Goal: Task Accomplishment & Management: Manage account settings

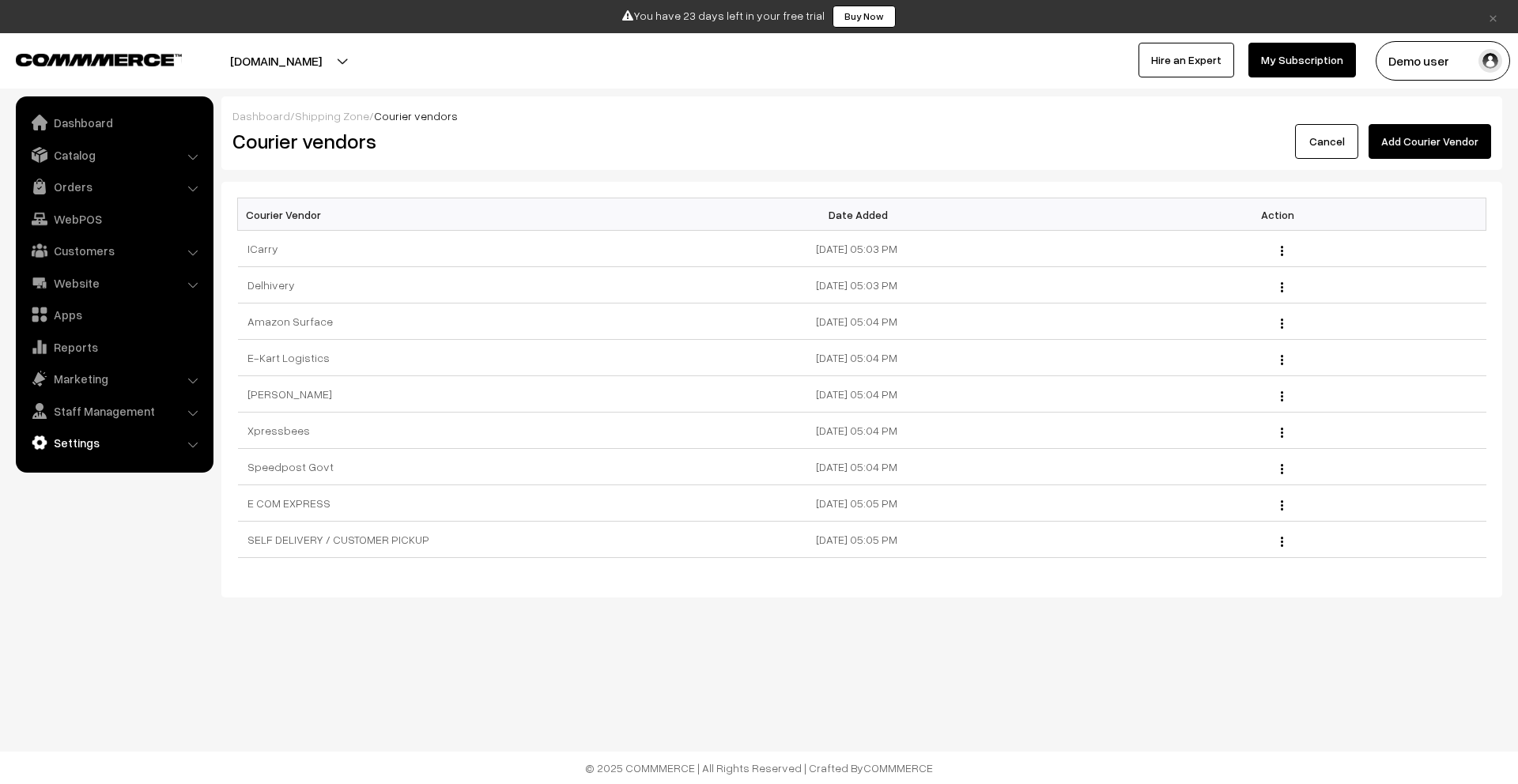
click at [91, 436] on link "Settings" at bounding box center [114, 442] width 189 height 28
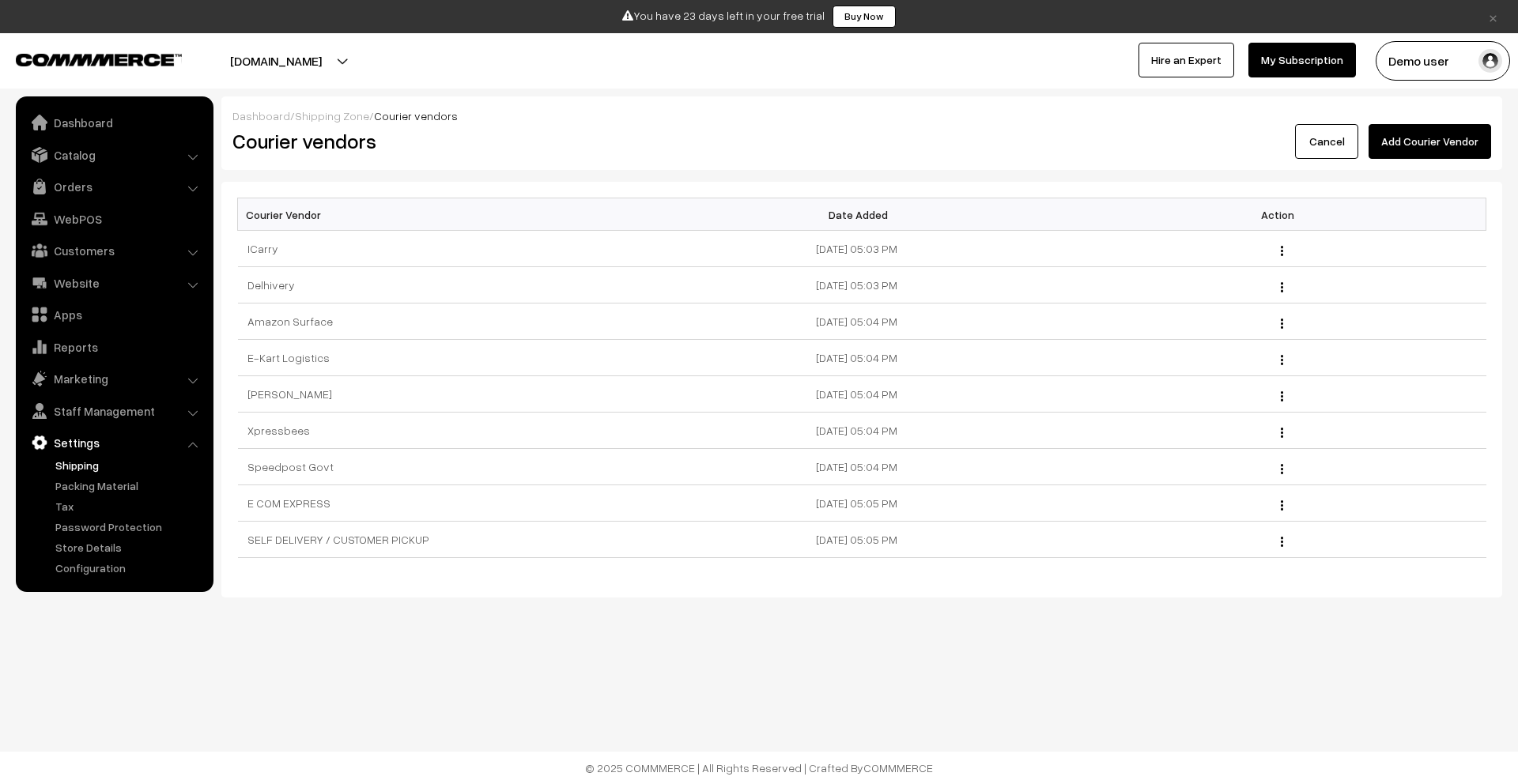
click at [83, 470] on link "Shipping" at bounding box center [130, 465] width 157 height 17
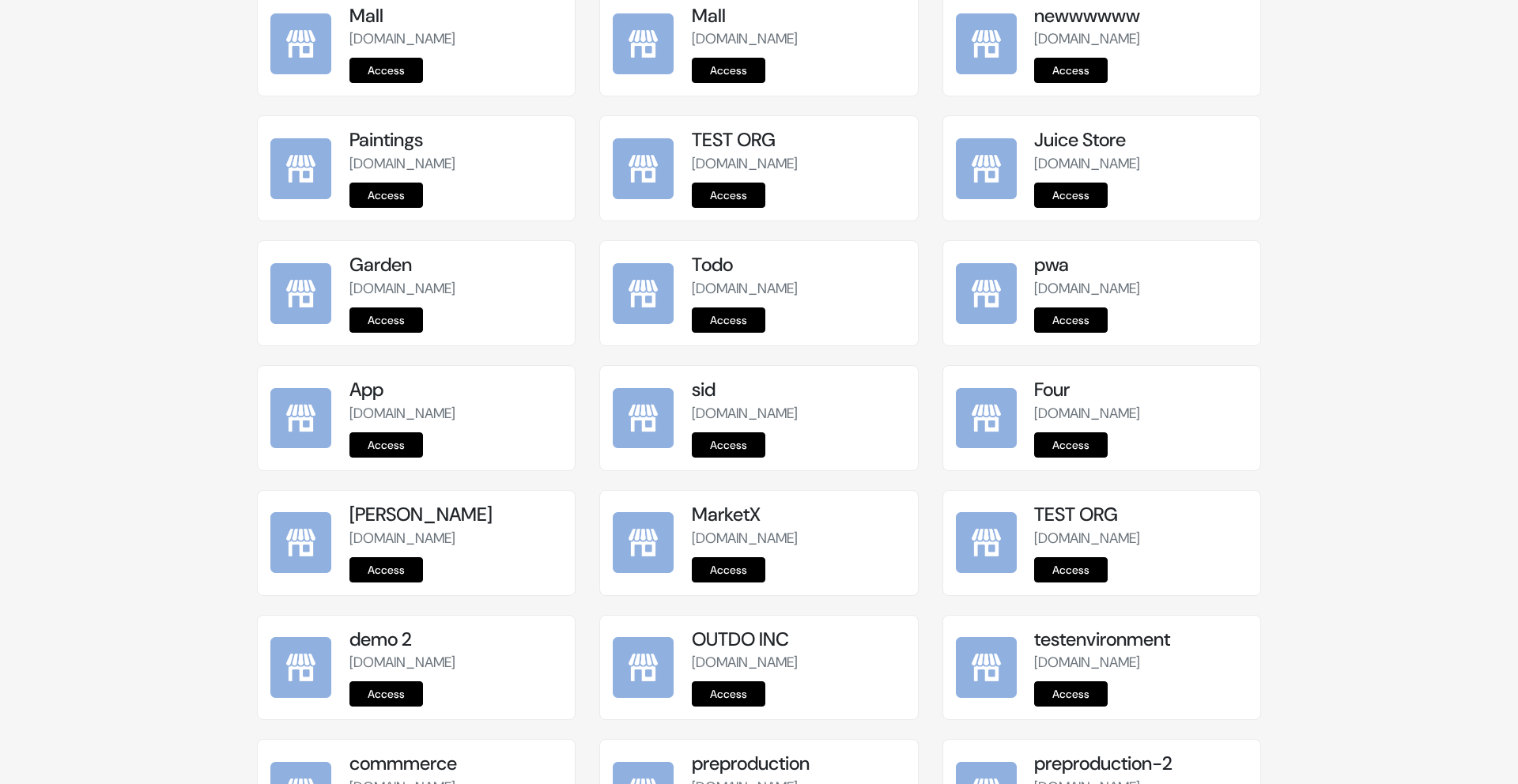
scroll to position [1808, 0]
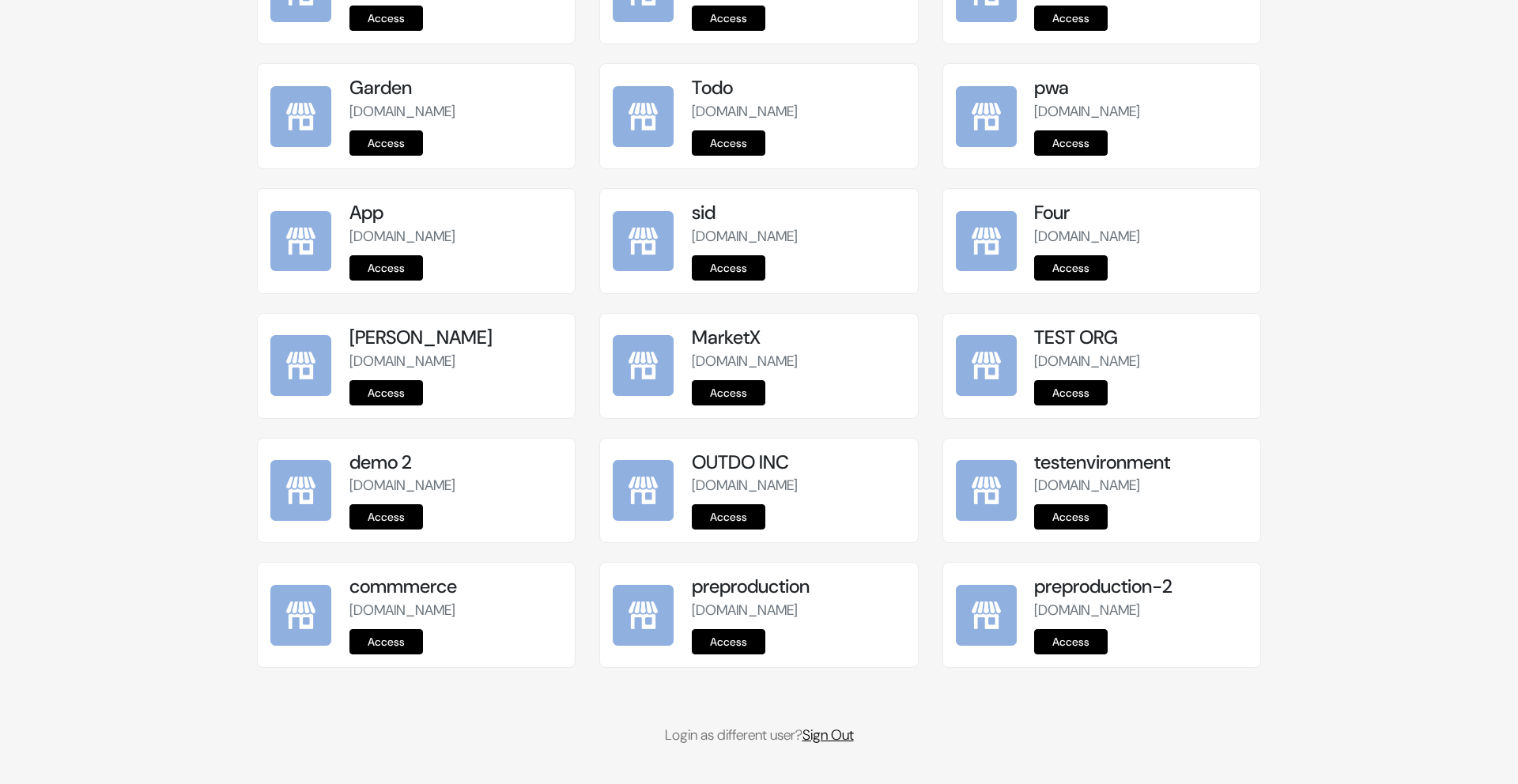
click at [843, 735] on link "Sign Out" at bounding box center [828, 736] width 51 height 19
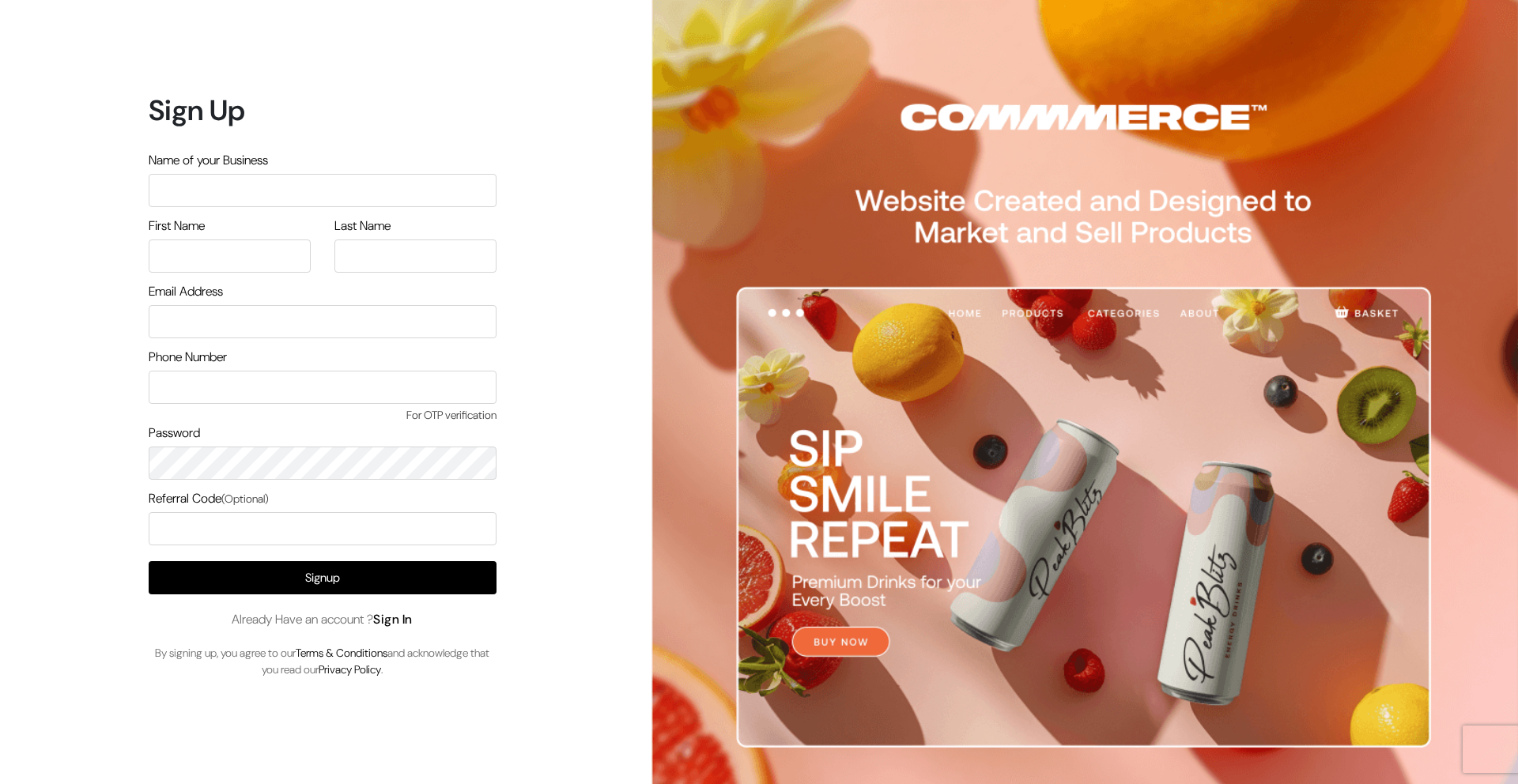
click at [400, 618] on link "Sign In" at bounding box center [393, 619] width 40 height 17
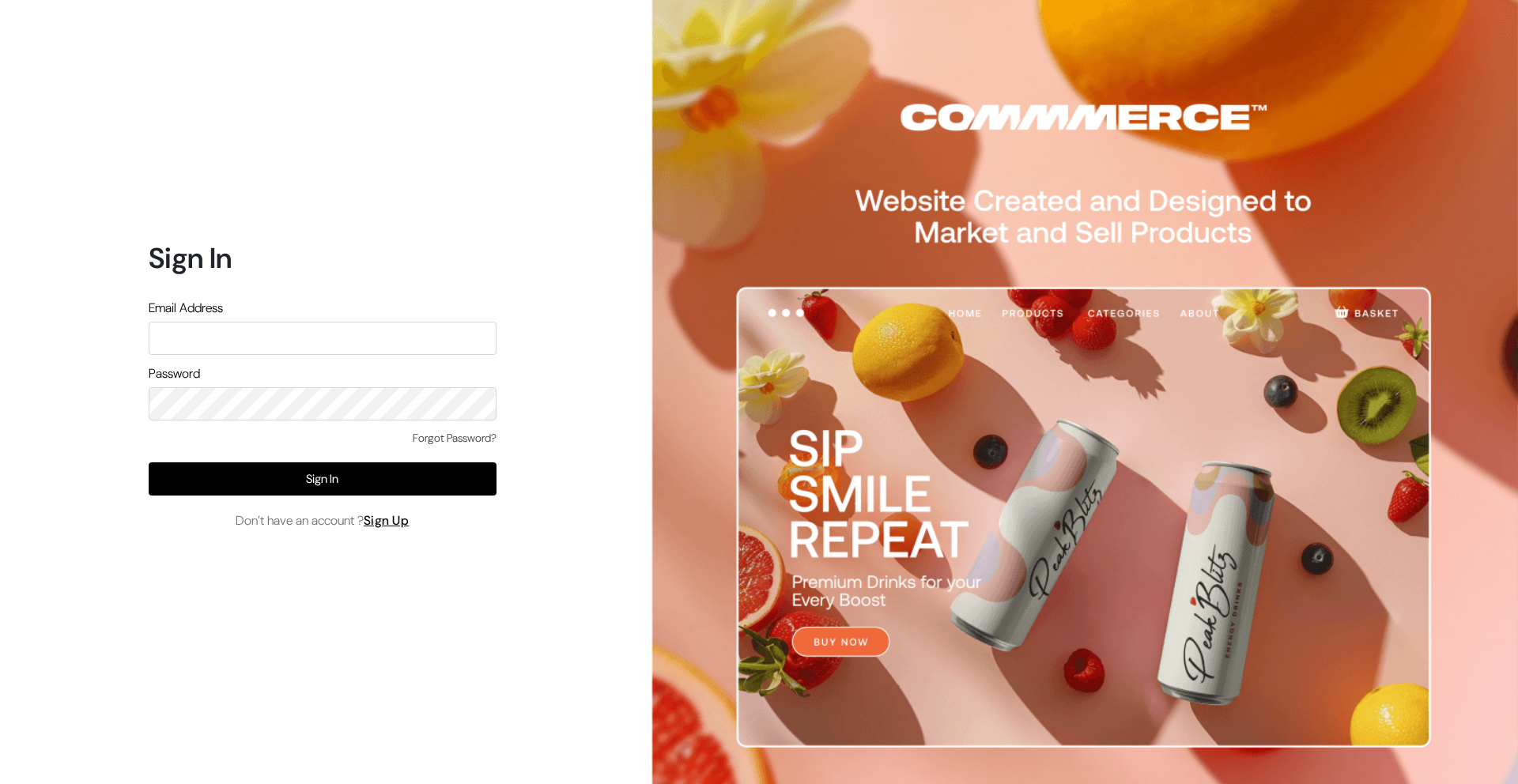
click at [193, 329] on input "text" at bounding box center [322, 338] width 348 height 33
click at [193, 333] on input "text" at bounding box center [322, 338] width 348 height 33
type input "a"
